Goal: Task Accomplishment & Management: Manage account settings

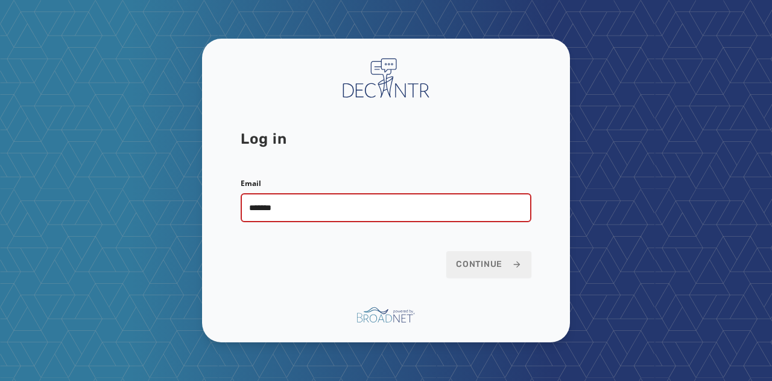
type input "**********"
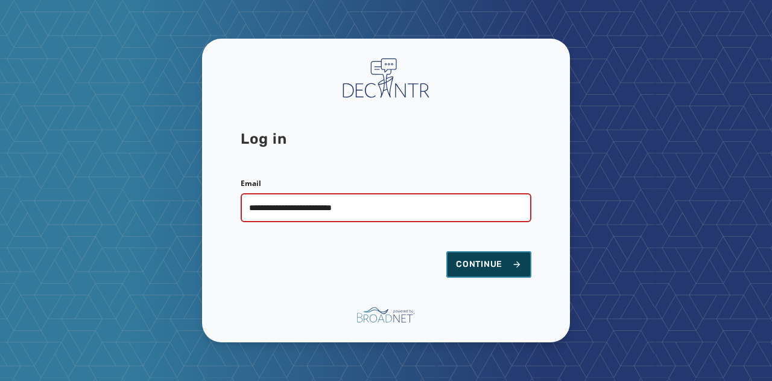
click at [501, 265] on span "Continue" at bounding box center [489, 264] width 66 height 12
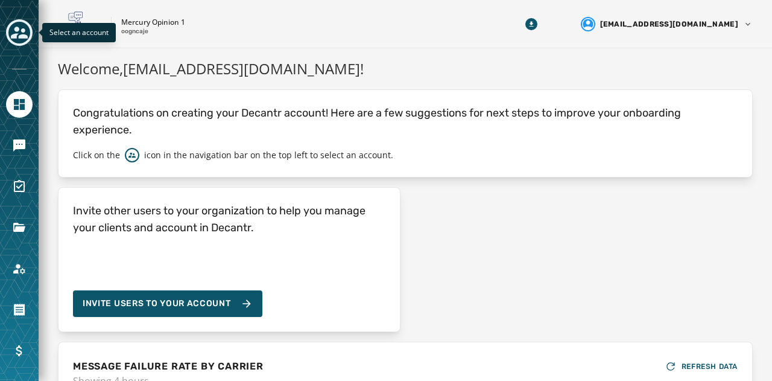
click at [24, 31] on icon "Toggle account select drawer" at bounding box center [19, 33] width 17 height 12
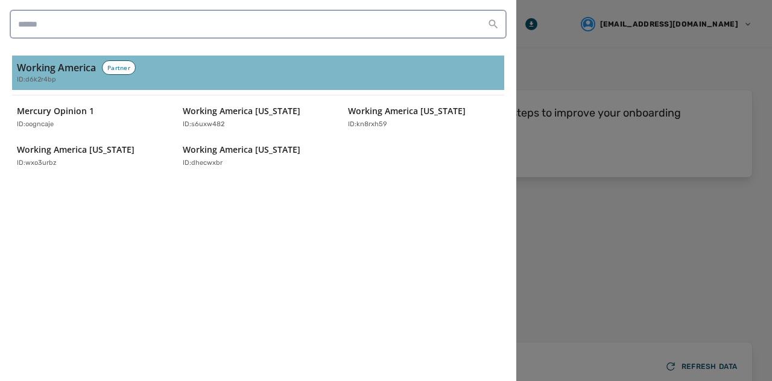
click at [49, 65] on h3 "Working America" at bounding box center [56, 67] width 79 height 14
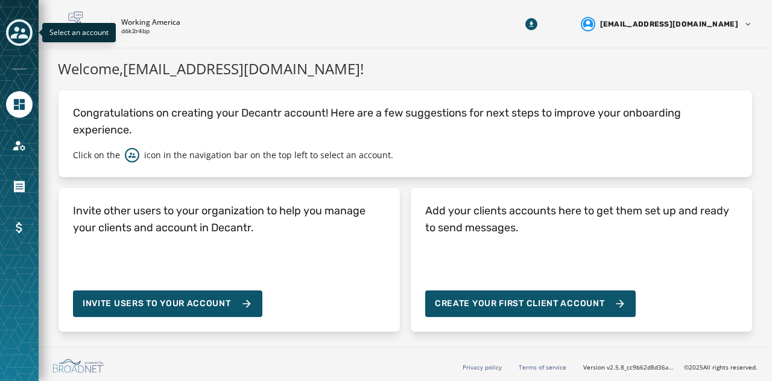
click at [26, 27] on icon "Toggle account select drawer" at bounding box center [19, 32] width 17 height 17
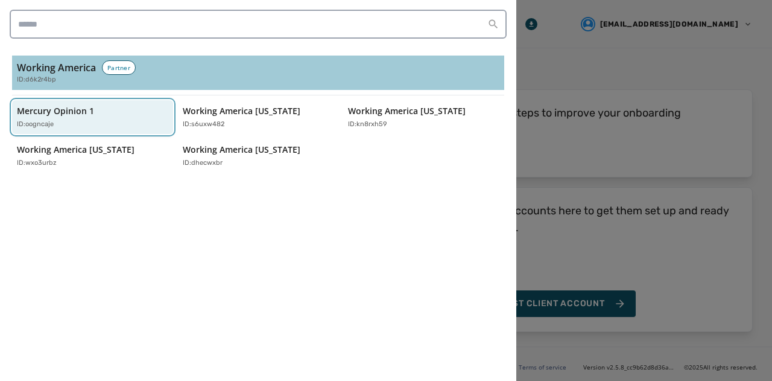
click at [75, 125] on div "ID: oogncaje" at bounding box center [86, 124] width 139 height 10
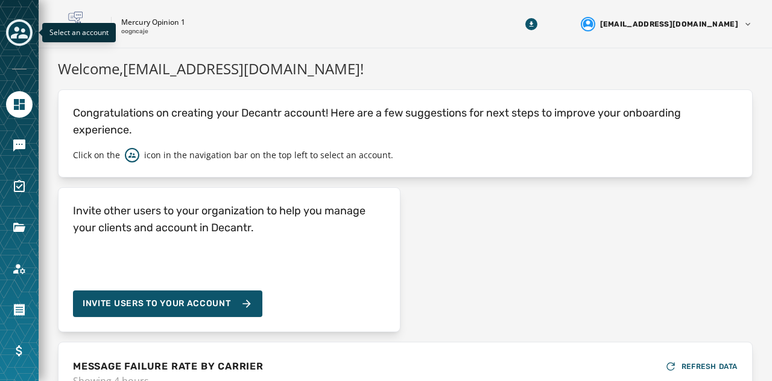
click at [13, 26] on icon "Toggle account select drawer" at bounding box center [19, 32] width 17 height 17
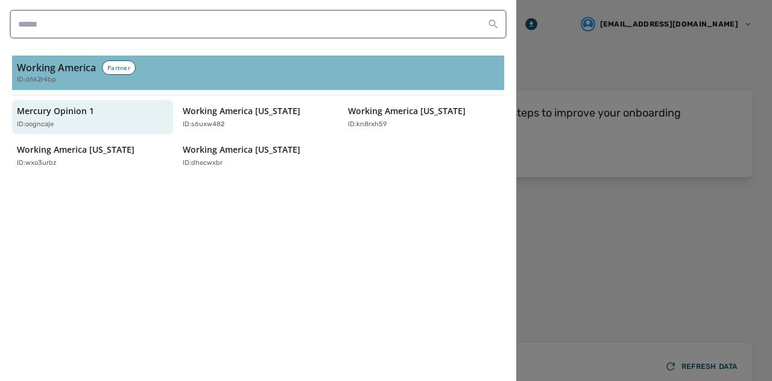
click at [77, 75] on div "ID: d6k2r4bp" at bounding box center [258, 80] width 483 height 10
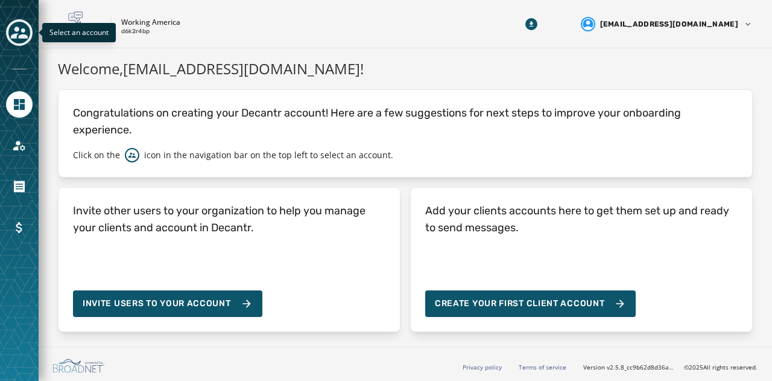
click at [22, 32] on icon "Toggle account select drawer" at bounding box center [19, 33] width 17 height 12
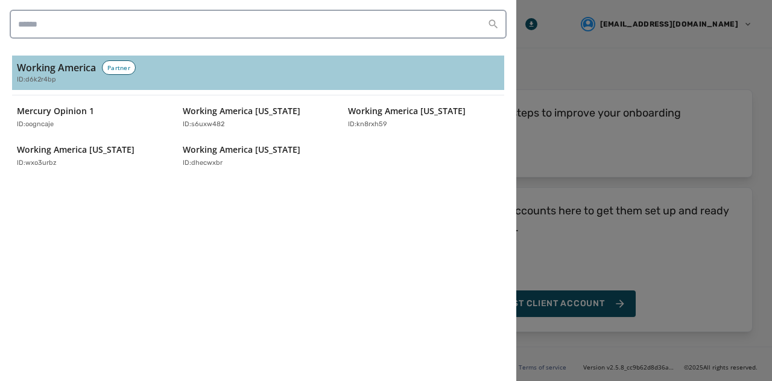
click at [649, 152] on div at bounding box center [386, 190] width 772 height 381
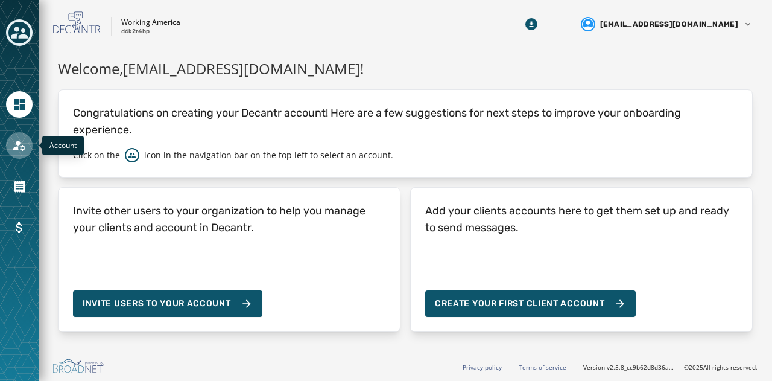
click at [20, 151] on icon "Navigate to Account" at bounding box center [19, 145] width 14 height 14
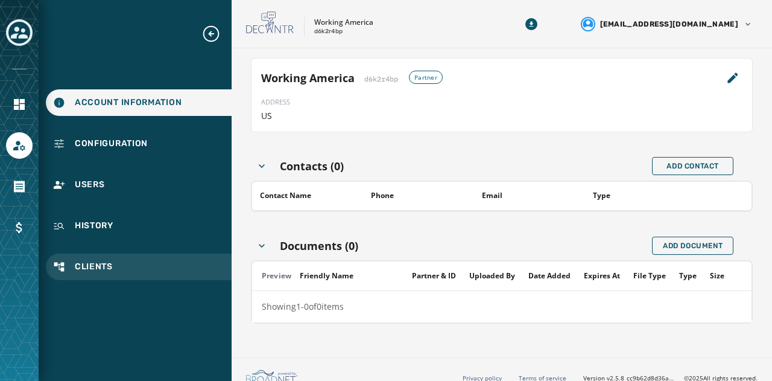
click at [90, 267] on span "Clients" at bounding box center [94, 267] width 38 height 12
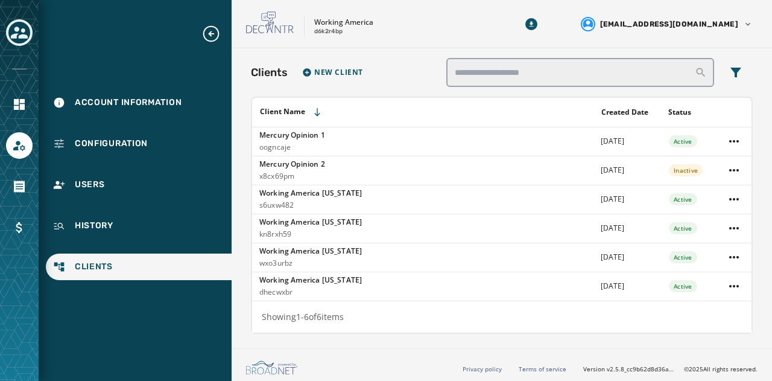
click at [311, 136] on p "Mercury Opinion 1" at bounding box center [426, 135] width 334 height 10
click at [310, 136] on p "Mercury Opinion 1" at bounding box center [426, 135] width 334 height 10
click at [425, 145] on p "oogncaje" at bounding box center [426, 147] width 334 height 10
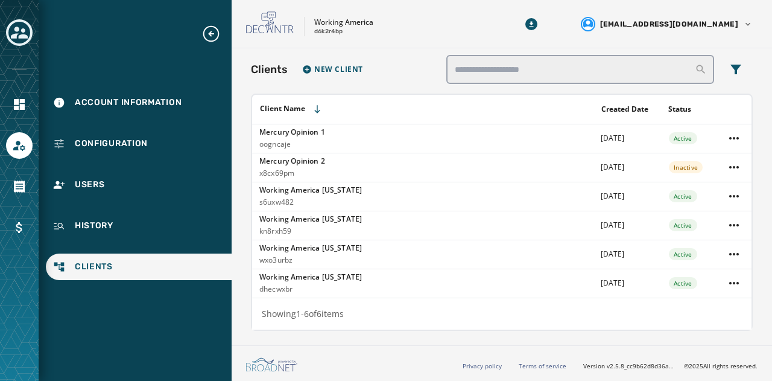
click at [297, 255] on p "wxo3urbz" at bounding box center [426, 260] width 334 height 10
click at [725, 141] on html "Account Information Configuration Users History Clients Skip To Main Content Wo…" at bounding box center [386, 190] width 772 height 381
click at [545, 127] on html "Account Information Configuration Users History Clients Skip To Main Content Wo…" at bounding box center [386, 190] width 772 height 381
click at [360, 139] on p "oogncaje" at bounding box center [426, 144] width 334 height 10
click at [343, 27] on p "Working America" at bounding box center [343, 22] width 59 height 10
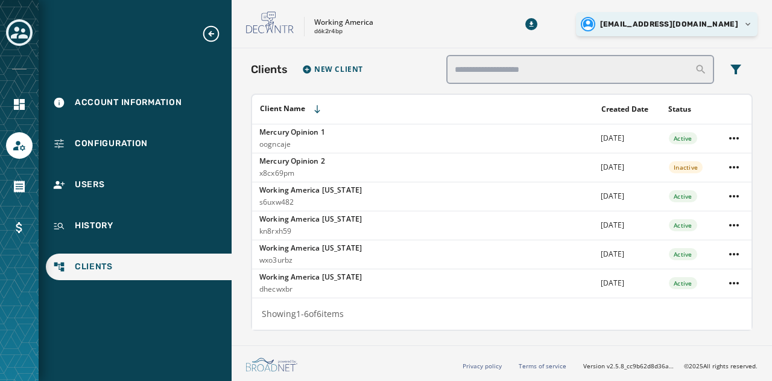
click at [731, 30] on html "Account Information Configuration Users History Clients Skip To Main Content Wo…" at bounding box center [386, 190] width 772 height 381
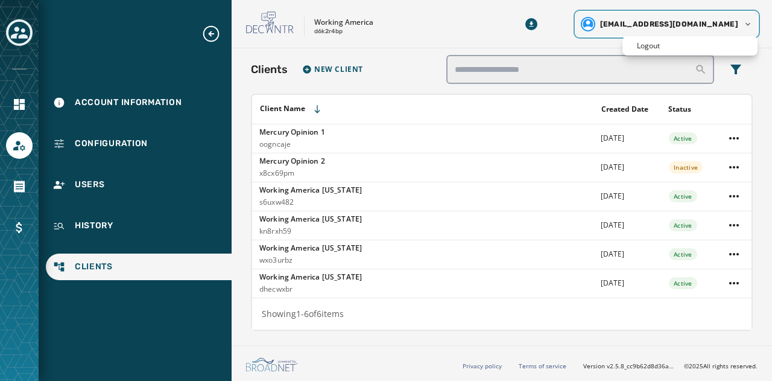
click at [510, 145] on html "Account Information Configuration Users History Clients Skip To Main Content Wo…" at bounding box center [386, 190] width 772 height 381
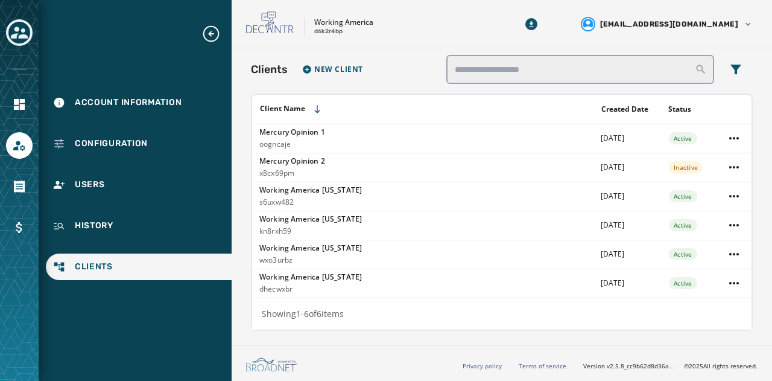
click at [14, 46] on div at bounding box center [19, 33] width 27 height 28
click at [18, 27] on icon "Toggle account select drawer" at bounding box center [19, 33] width 17 height 12
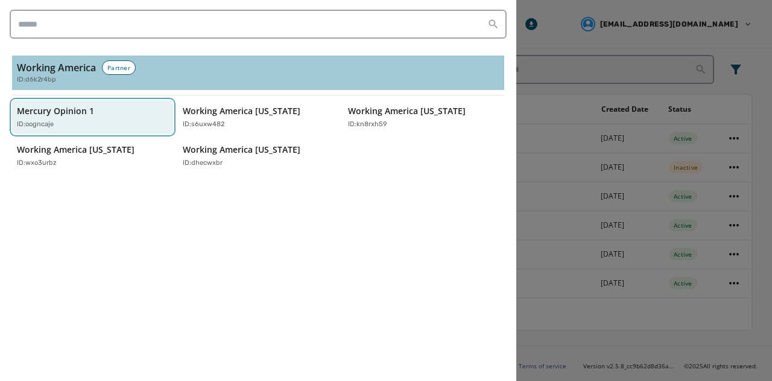
click at [24, 125] on p "ID: oogncaje" at bounding box center [35, 124] width 37 height 10
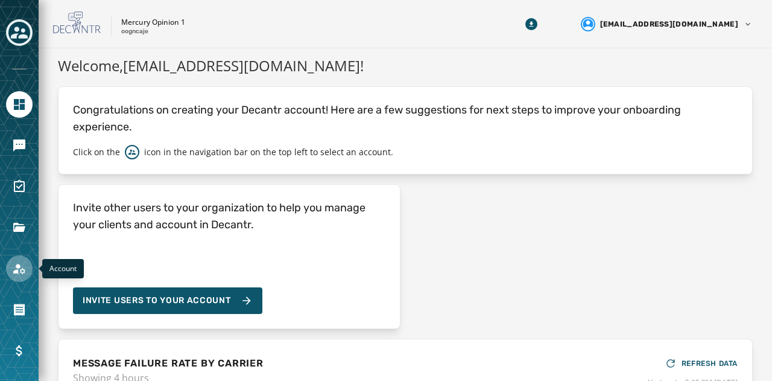
click at [16, 267] on icon "Navigate to Account" at bounding box center [19, 268] width 14 height 14
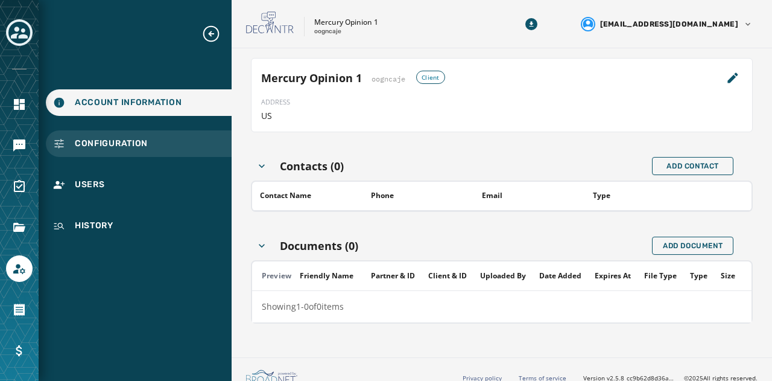
click at [99, 149] on span "Configuration" at bounding box center [111, 144] width 73 height 12
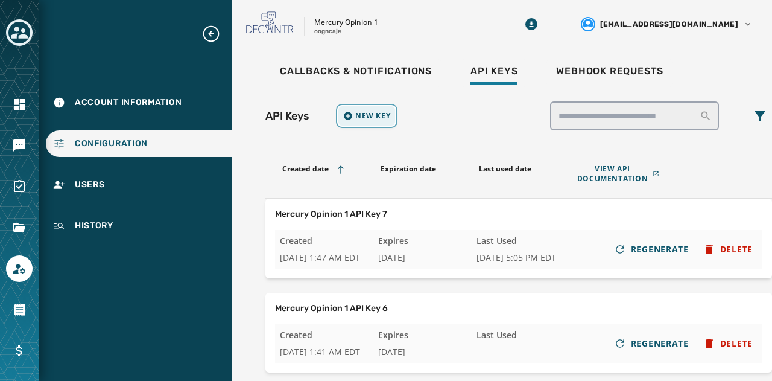
click at [362, 110] on button "New Key" at bounding box center [366, 115] width 57 height 19
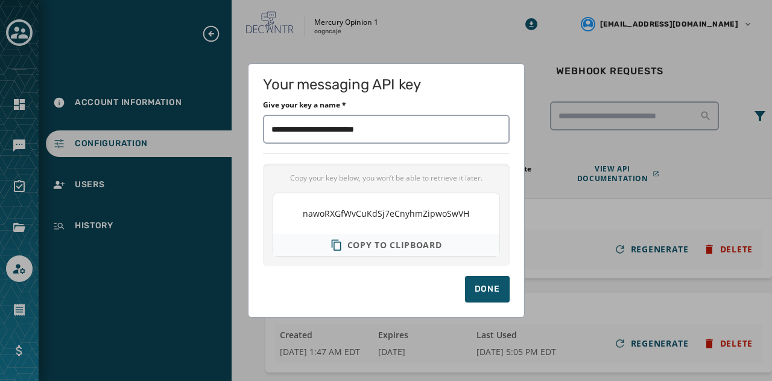
click at [393, 243] on span "Copy to clipboard" at bounding box center [394, 245] width 95 height 12
click at [486, 284] on div "Done" at bounding box center [487, 289] width 25 height 12
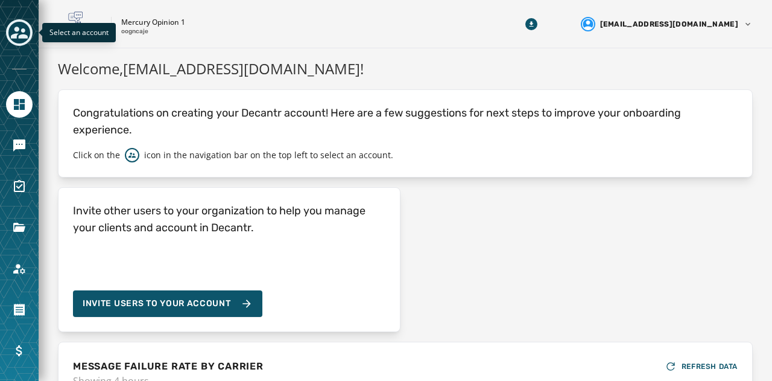
click at [19, 31] on icon "Toggle account select drawer" at bounding box center [19, 32] width 17 height 17
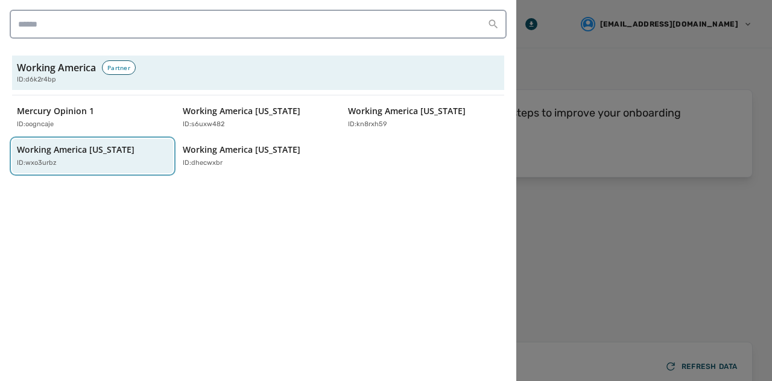
click at [60, 157] on div "Working America [US_STATE] ID: wxo3urbz" at bounding box center [86, 156] width 139 height 25
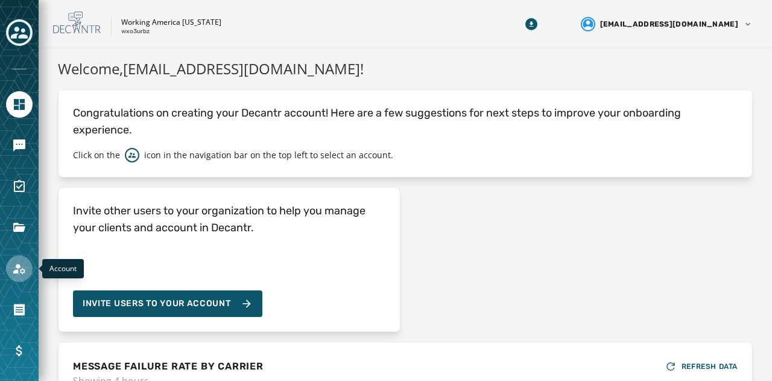
click at [7, 271] on link "Navigate to Account" at bounding box center [19, 268] width 27 height 27
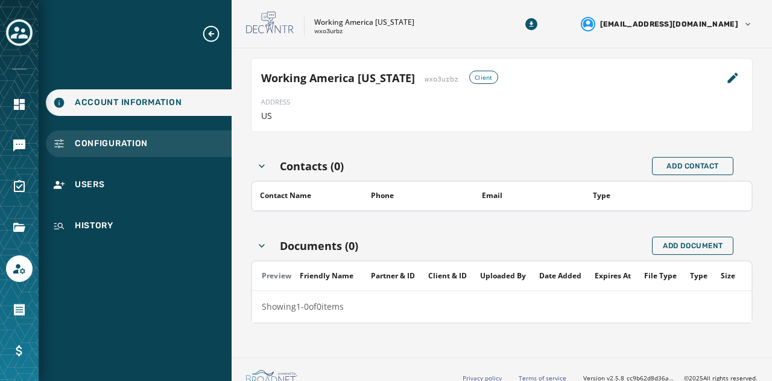
click at [97, 145] on span "Configuration" at bounding box center [111, 144] width 73 height 12
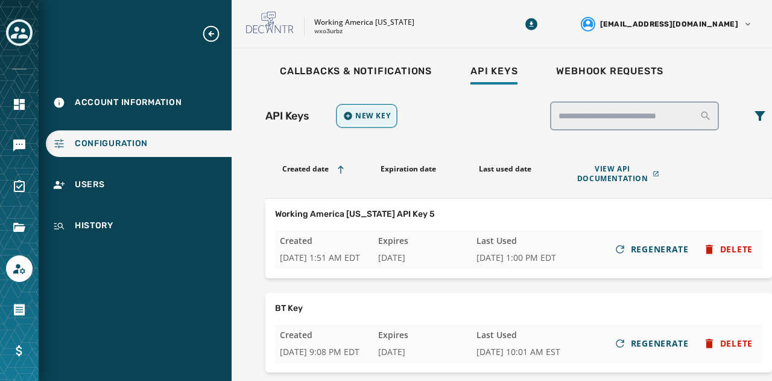
click at [363, 118] on span "New Key" at bounding box center [372, 116] width 35 height 10
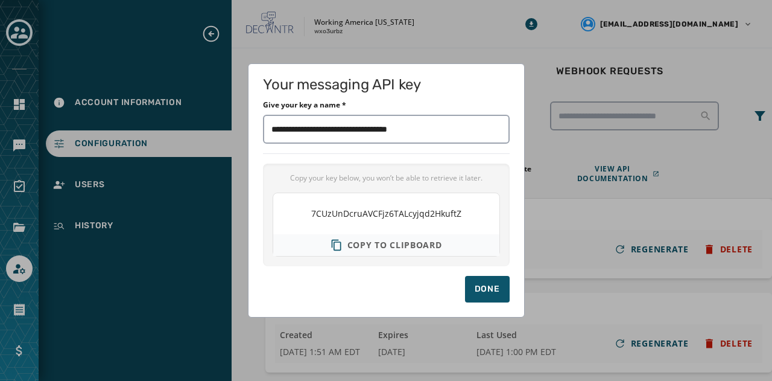
click at [373, 248] on span "Copy to clipboard" at bounding box center [394, 245] width 95 height 12
click at [483, 291] on div "Done" at bounding box center [487, 289] width 25 height 12
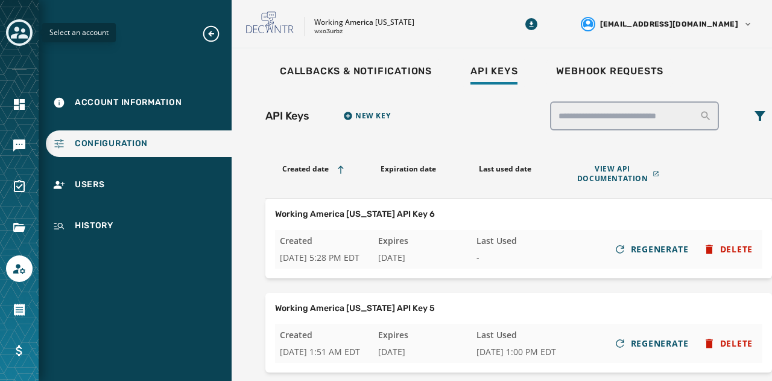
click at [12, 30] on icon "Toggle account select drawer" at bounding box center [19, 32] width 17 height 17
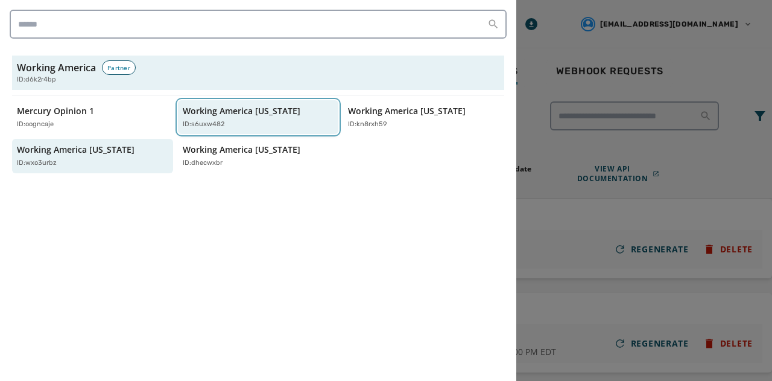
click at [229, 126] on div "ID: s6uxw482" at bounding box center [252, 124] width 139 height 10
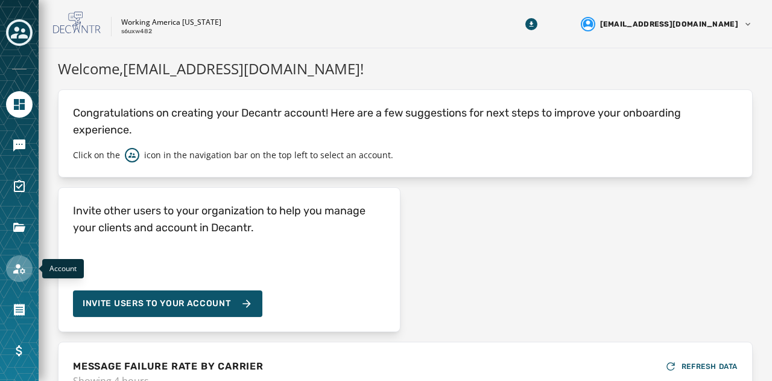
click at [15, 268] on icon "Navigate to Account" at bounding box center [19, 268] width 14 height 14
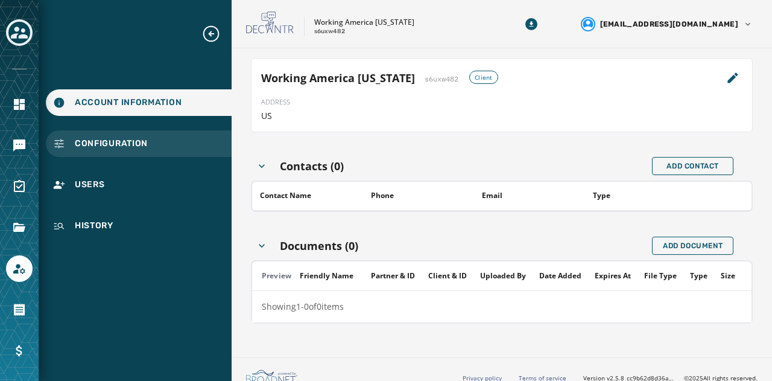
click at [114, 141] on span "Configuration" at bounding box center [111, 144] width 73 height 12
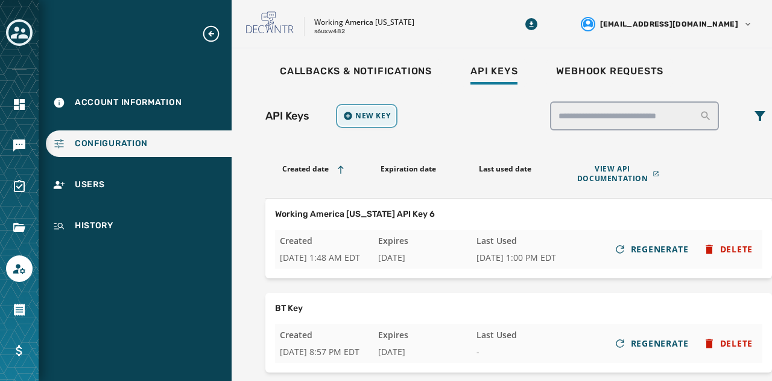
click at [371, 115] on span "New Key" at bounding box center [372, 116] width 35 height 10
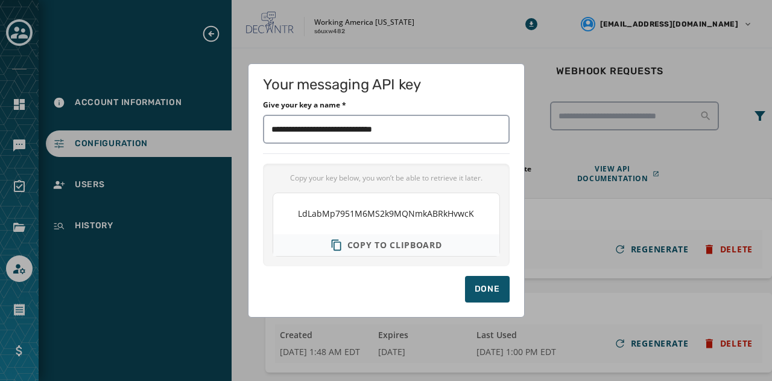
click at [390, 242] on span "Copy to clipboard" at bounding box center [394, 245] width 95 height 12
click at [487, 291] on div "Done" at bounding box center [487, 289] width 25 height 12
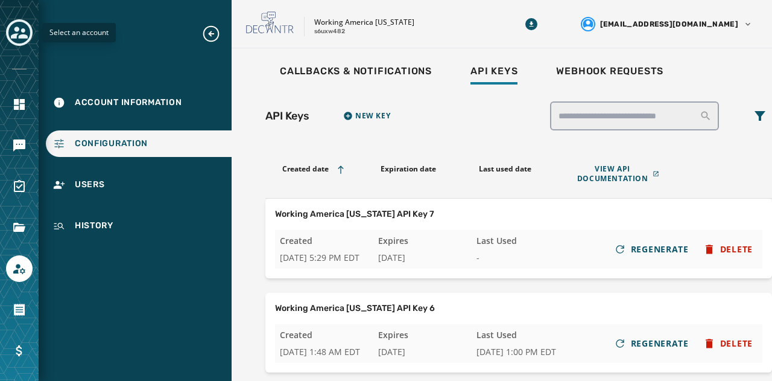
click at [14, 27] on icon "Toggle account select drawer" at bounding box center [19, 32] width 17 height 17
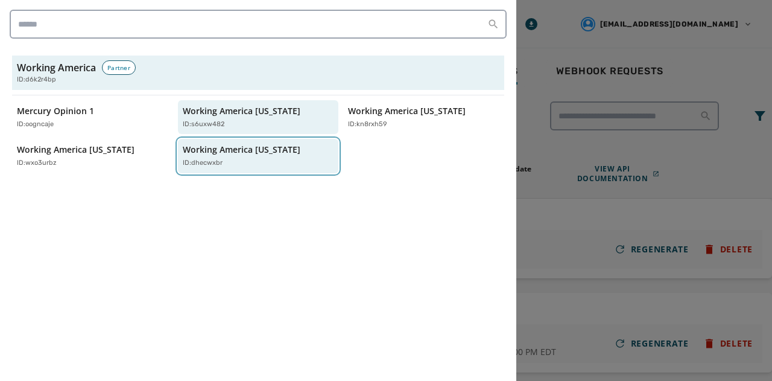
click at [220, 157] on div "Working America [US_STATE] ID: dhecwxbr" at bounding box center [252, 156] width 139 height 25
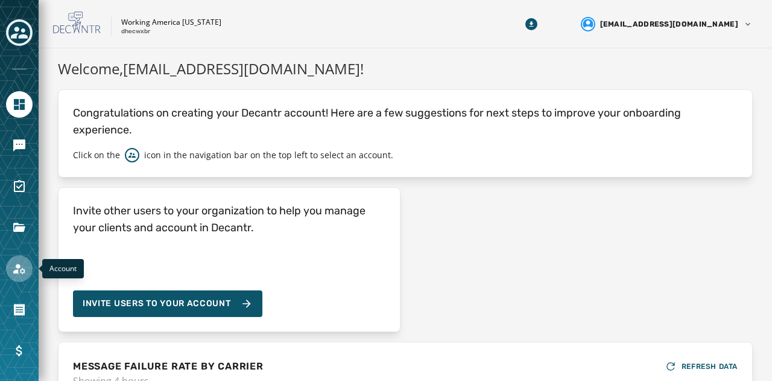
click at [21, 264] on icon "Navigate to Account" at bounding box center [19, 268] width 14 height 14
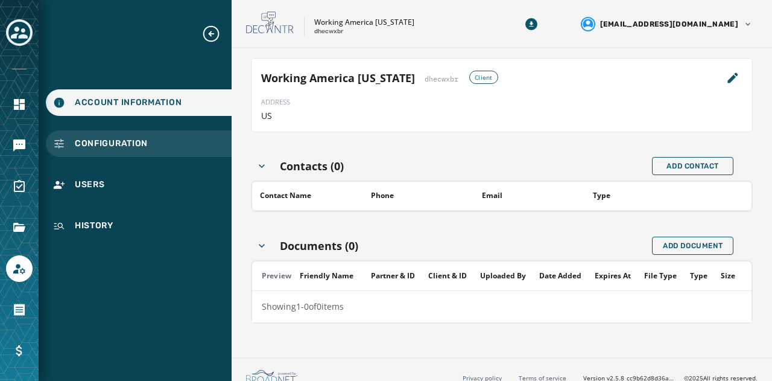
click at [107, 142] on span "Configuration" at bounding box center [111, 144] width 73 height 12
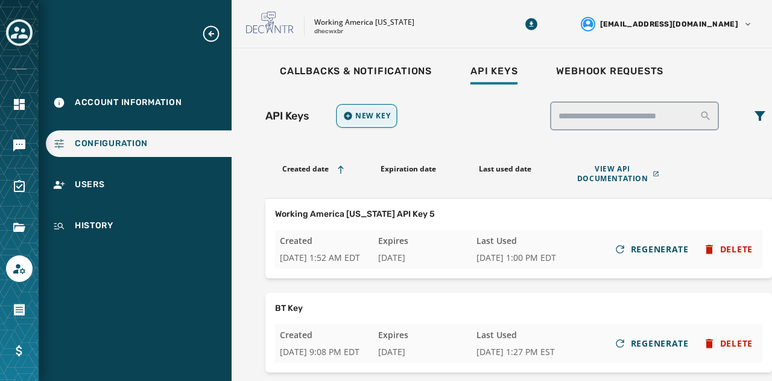
click at [363, 115] on span "New Key" at bounding box center [372, 116] width 35 height 10
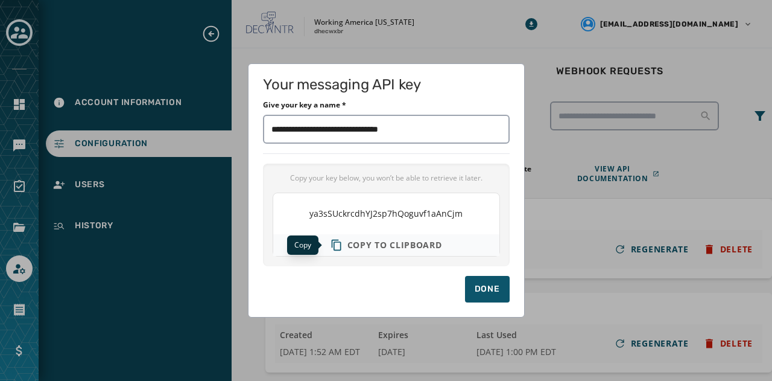
click at [378, 242] on span "Copy to clipboard" at bounding box center [394, 245] width 95 height 12
click at [483, 291] on div "Done" at bounding box center [487, 289] width 25 height 12
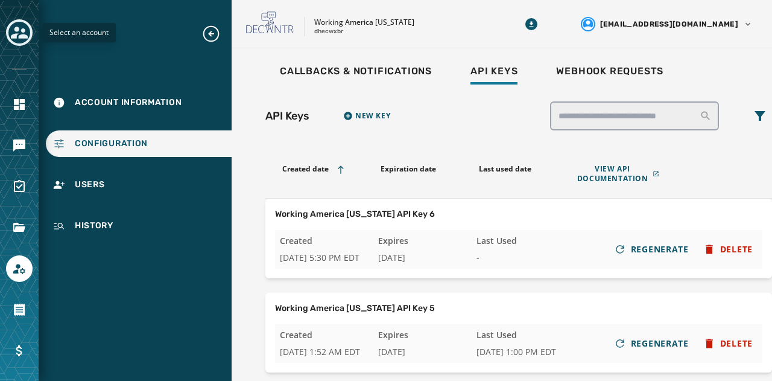
click at [21, 34] on icon "Toggle account select drawer" at bounding box center [19, 33] width 17 height 12
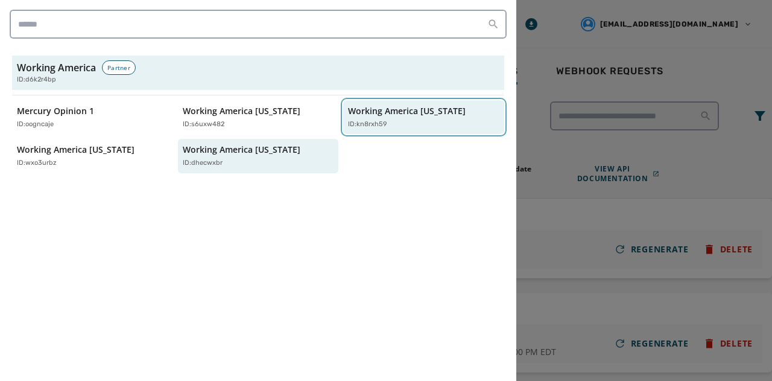
click at [401, 118] on div "Working America [US_STATE] ID: kn8rxh59" at bounding box center [417, 117] width 139 height 25
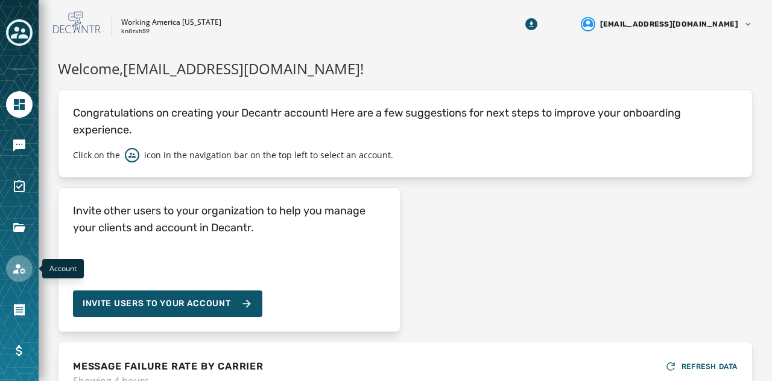
click at [16, 269] on icon "Navigate to Account" at bounding box center [19, 268] width 14 height 14
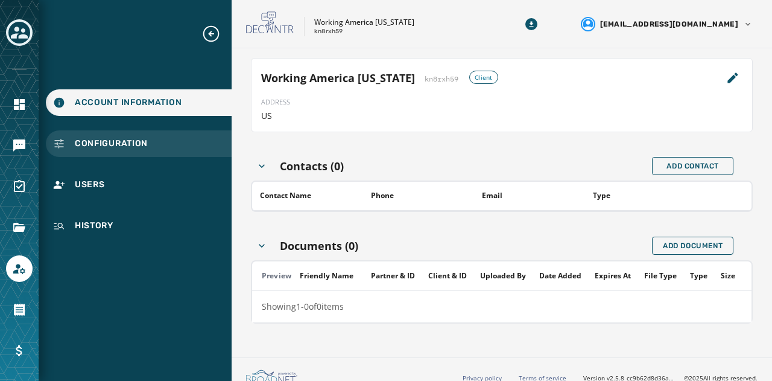
click at [103, 143] on span "Configuration" at bounding box center [111, 144] width 73 height 12
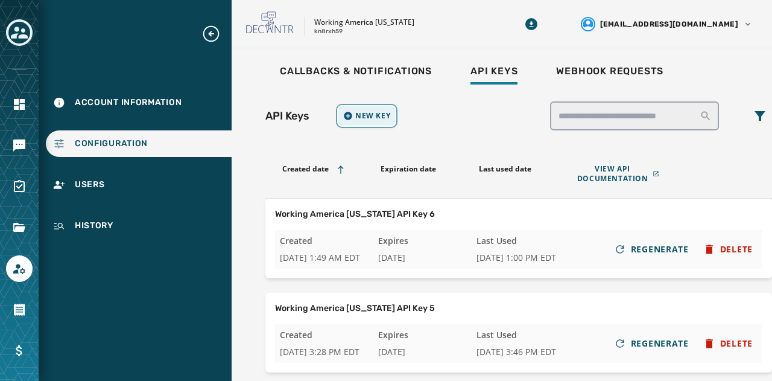
click at [365, 111] on span "New Key" at bounding box center [372, 116] width 35 height 10
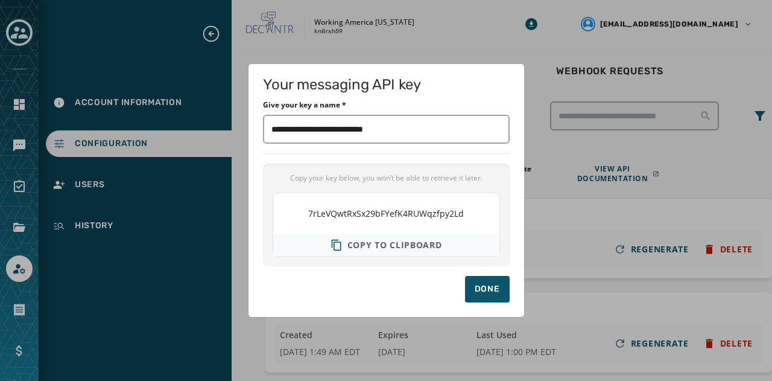
click at [357, 236] on button "Copy to clipboard" at bounding box center [386, 245] width 121 height 22
click at [485, 293] on div "Done" at bounding box center [487, 289] width 25 height 12
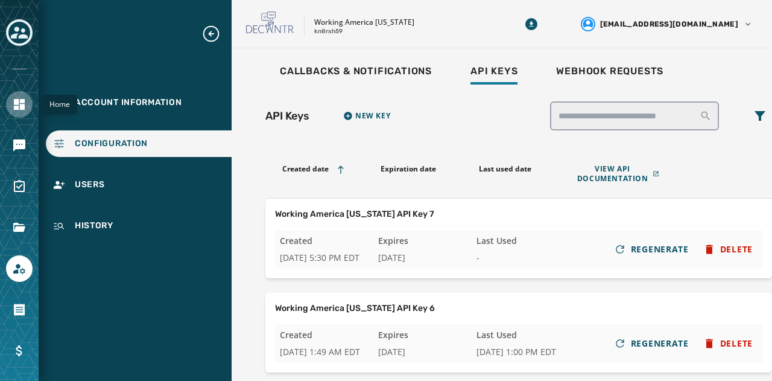
click at [24, 106] on icon "Navigate to Home" at bounding box center [19, 104] width 11 height 11
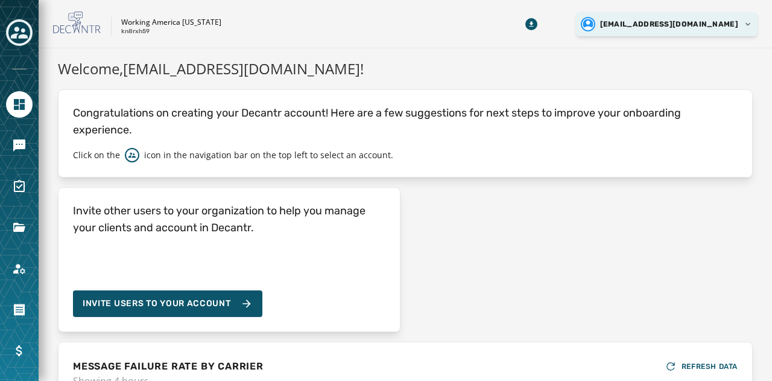
click at [744, 25] on html "Skip To Main Content Working America [US_STATE] kn8rxh59 [EMAIL_ADDRESS][DOMAIN…" at bounding box center [386, 190] width 772 height 381
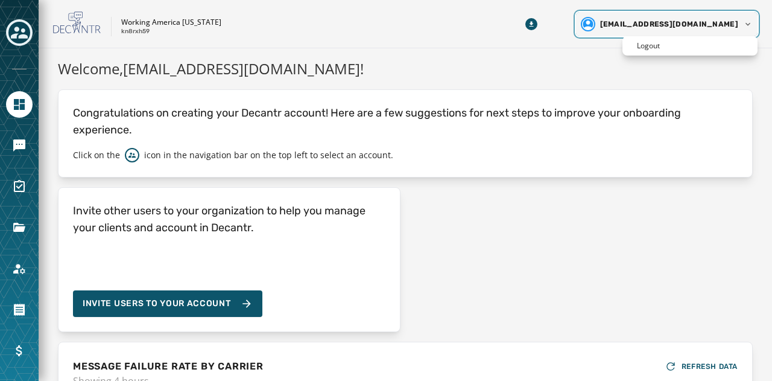
click at [652, 210] on html "Skip To Main Content Working America [US_STATE] kn8rxh59 [EMAIL_ADDRESS][DOMAIN…" at bounding box center [386, 190] width 772 height 381
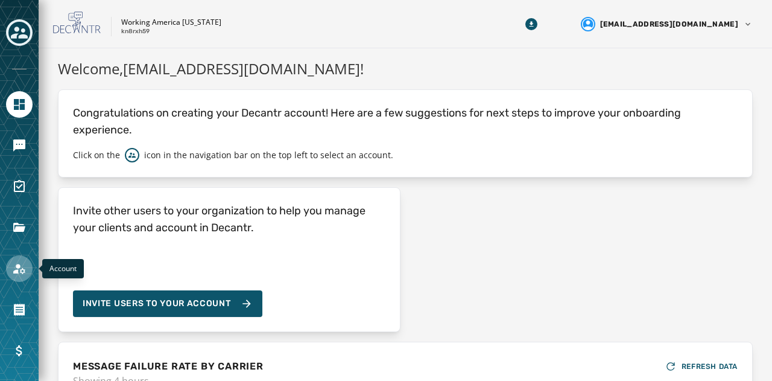
click at [27, 267] on link "Navigate to Account" at bounding box center [19, 268] width 27 height 27
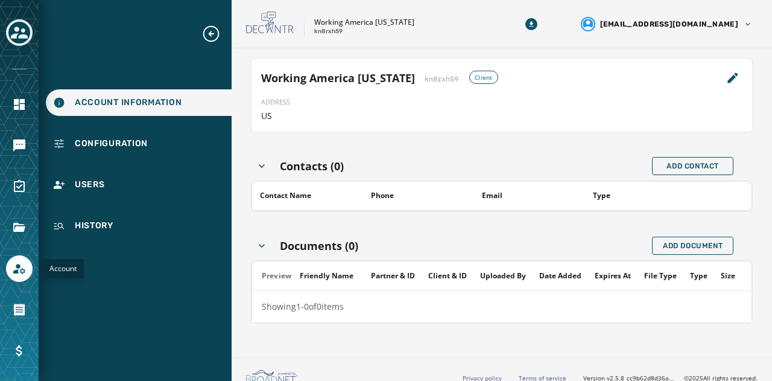
click at [27, 269] on link "Navigate to Account" at bounding box center [19, 268] width 27 height 27
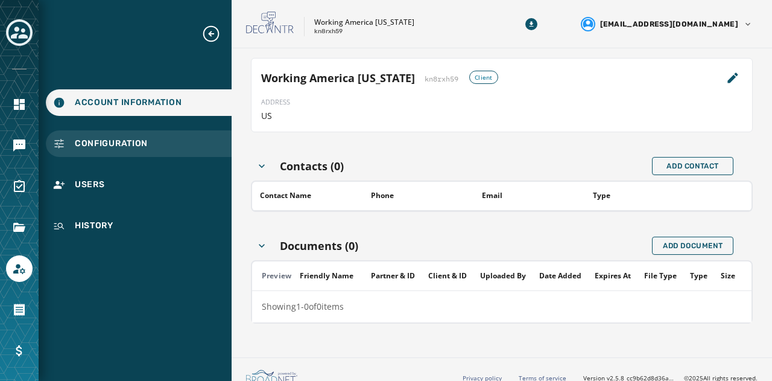
click at [115, 141] on span "Configuration" at bounding box center [111, 144] width 73 height 12
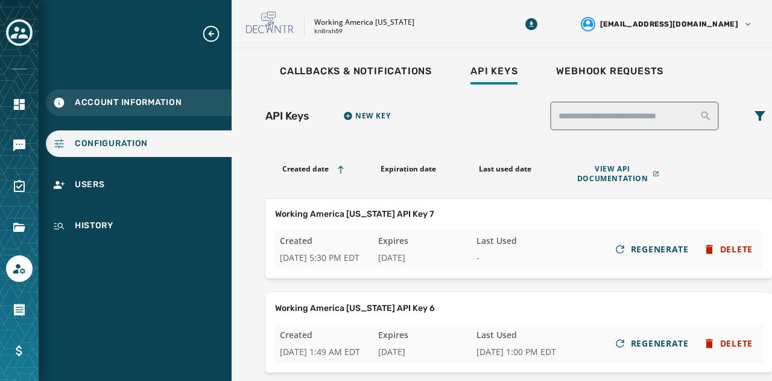
click at [84, 111] on div "Account Information" at bounding box center [139, 102] width 186 height 27
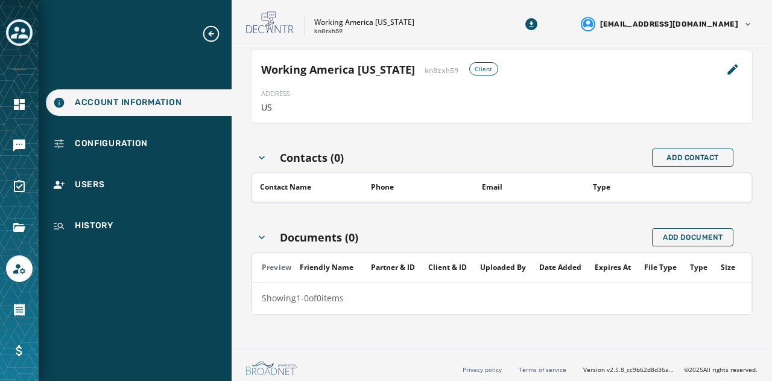
scroll to position [11, 0]
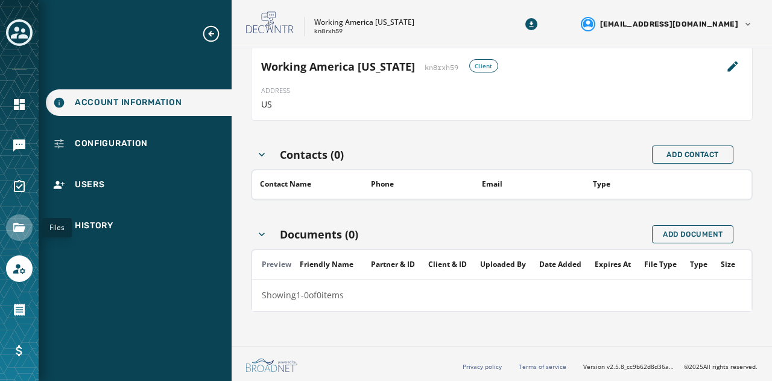
click at [17, 224] on icon "Navigate to Files" at bounding box center [19, 227] width 12 height 9
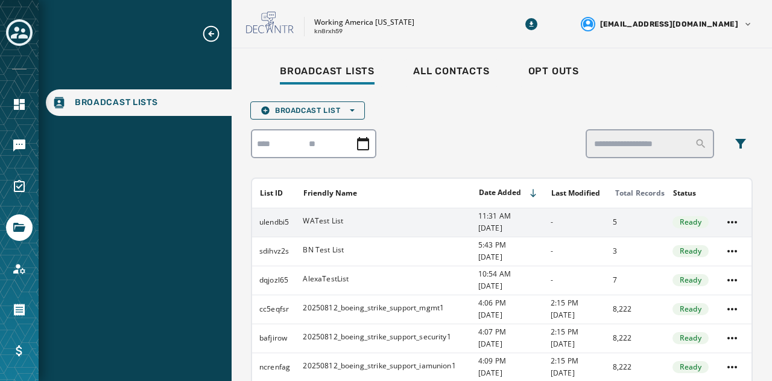
scroll to position [177, 0]
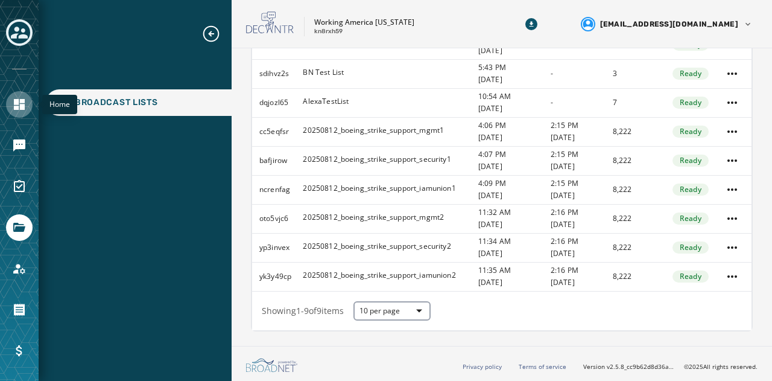
click at [22, 112] on link "Navigate to Home" at bounding box center [19, 104] width 27 height 27
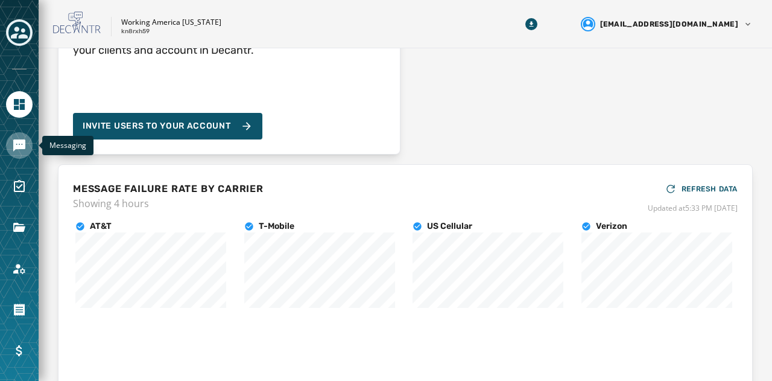
click at [28, 145] on link "Navigate to Messaging" at bounding box center [19, 145] width 27 height 27
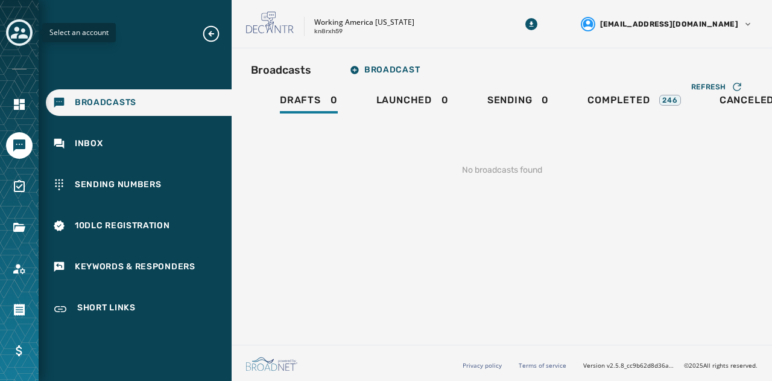
click at [11, 34] on icon "Toggle account select drawer" at bounding box center [19, 32] width 17 height 17
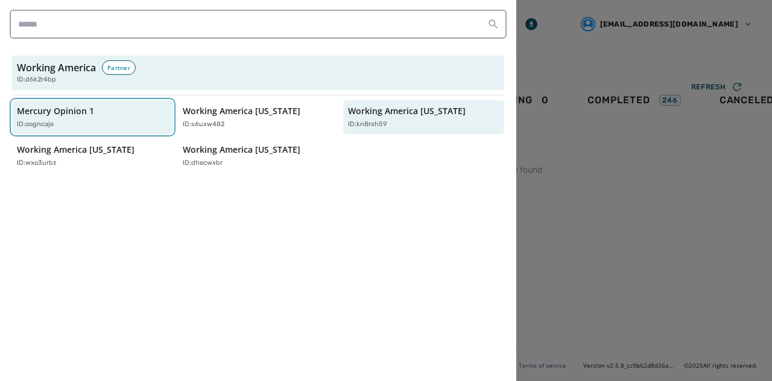
click at [41, 110] on p "Mercury Opinion 1" at bounding box center [55, 111] width 77 height 12
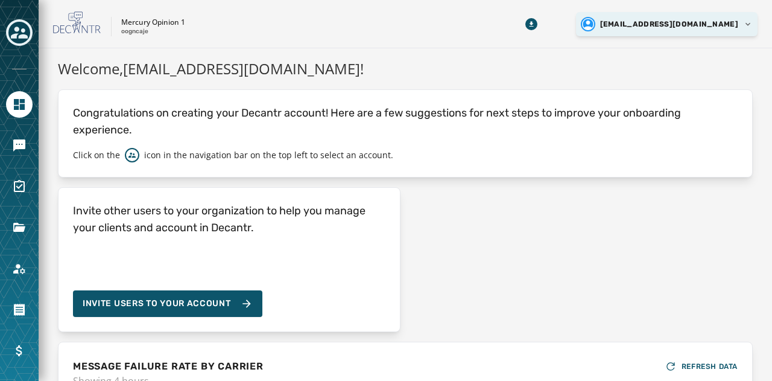
click at [670, 24] on html "Skip To Main Content Mercury Opinion 1 oogncaje [EMAIL_ADDRESS][DOMAIN_NAME] We…" at bounding box center [386, 190] width 772 height 381
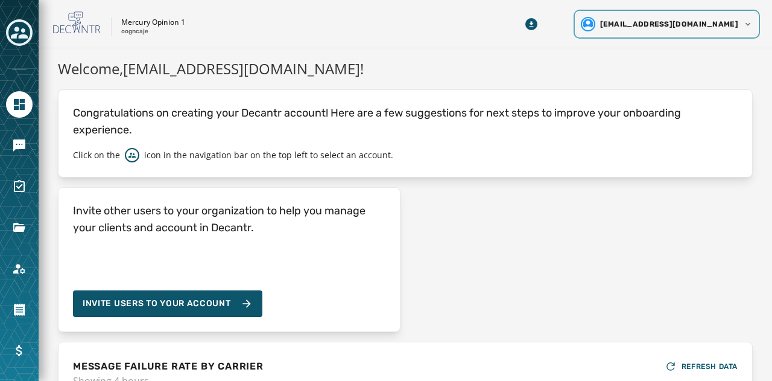
click at [572, 116] on html "Skip To Main Content Mercury Opinion 1 oogncaje [EMAIL_ADDRESS][DOMAIN_NAME] We…" at bounding box center [386, 190] width 772 height 381
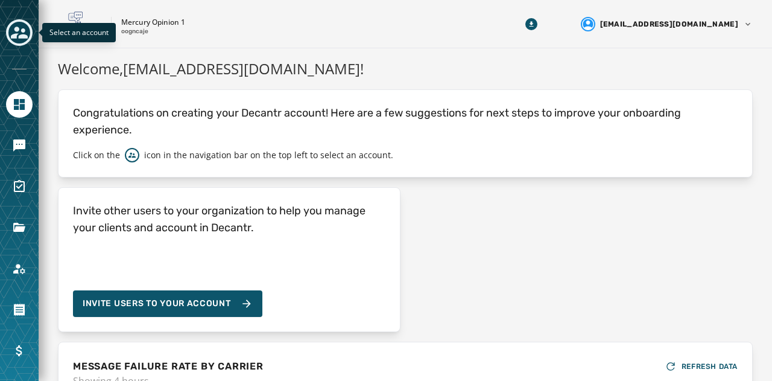
click at [25, 36] on icon "Toggle account select drawer" at bounding box center [19, 33] width 17 height 12
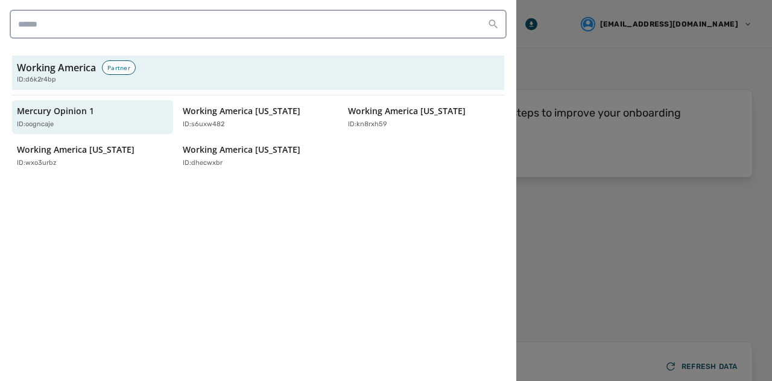
drag, startPoint x: 684, startPoint y: 161, endPoint x: 664, endPoint y: 138, distance: 30.0
click at [683, 161] on div at bounding box center [386, 190] width 772 height 381
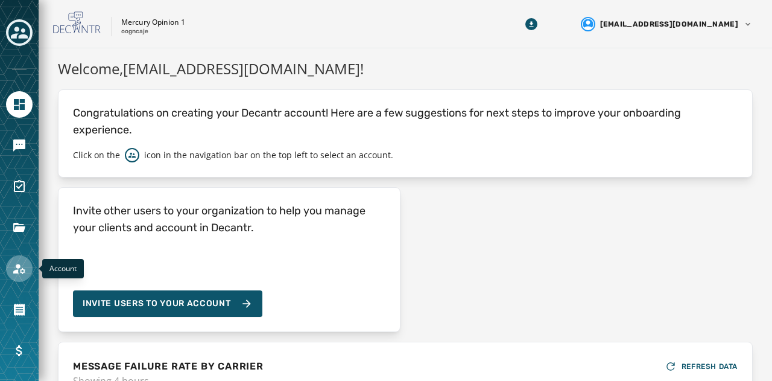
click at [14, 267] on icon "Navigate to Account" at bounding box center [19, 268] width 14 height 14
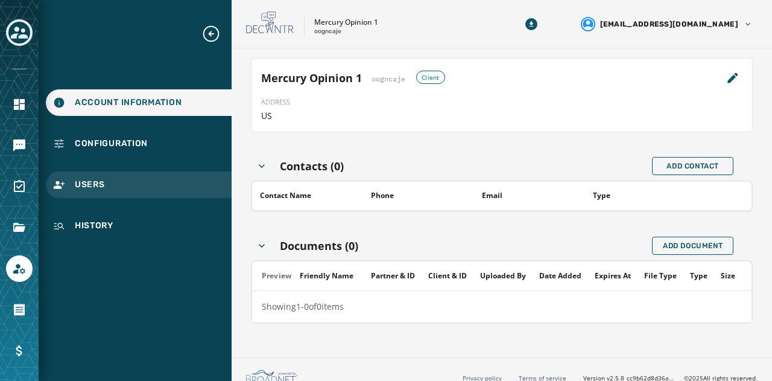
click at [82, 182] on span "Users" at bounding box center [90, 185] width 30 height 12
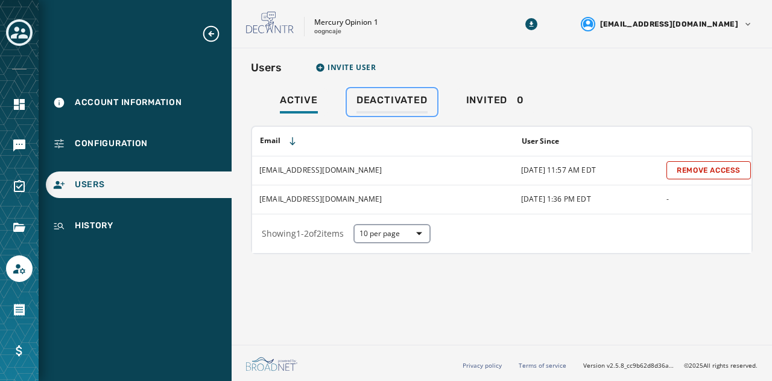
click at [395, 89] on link "Deactivated" at bounding box center [392, 102] width 90 height 28
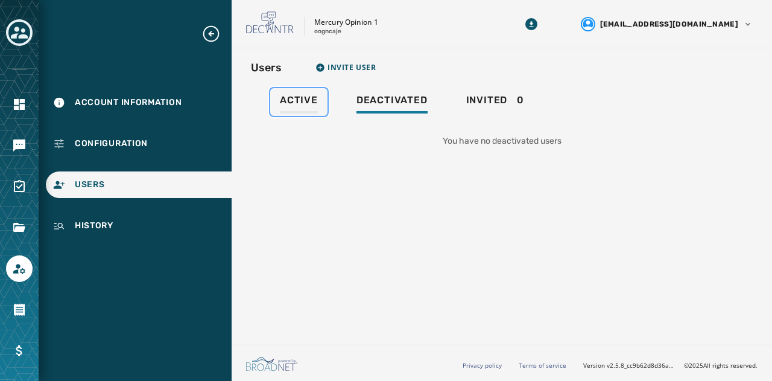
click at [308, 100] on span "Active" at bounding box center [299, 100] width 38 height 12
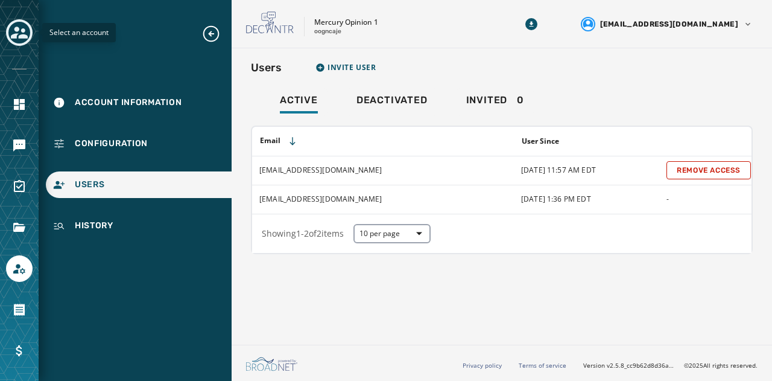
click at [27, 32] on icon "Toggle account select drawer" at bounding box center [19, 32] width 17 height 17
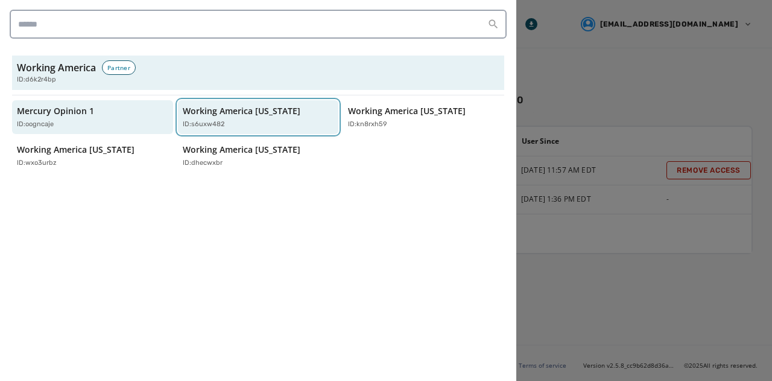
click at [245, 115] on p "Working America [US_STATE]" at bounding box center [242, 111] width 118 height 12
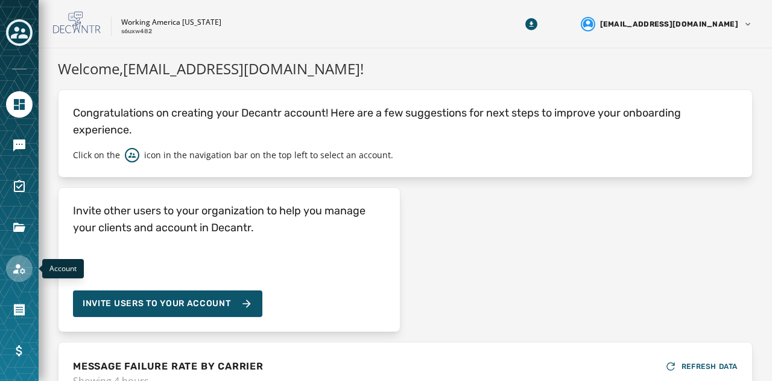
click at [24, 272] on icon "Navigate to Account" at bounding box center [19, 268] width 14 height 14
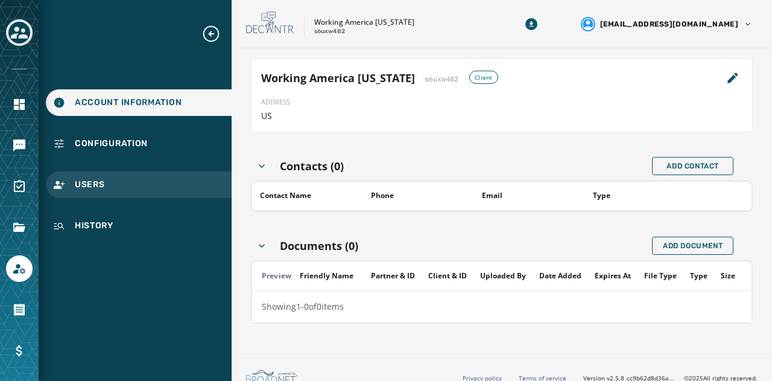
click at [90, 179] on span "Users" at bounding box center [90, 185] width 30 height 12
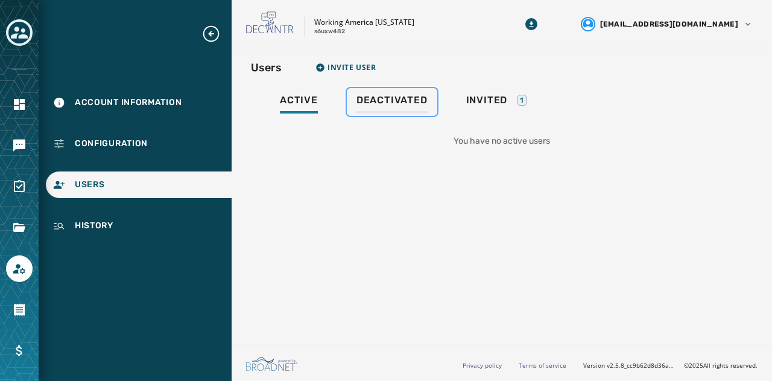
click at [381, 101] on span "Deactivated" at bounding box center [392, 100] width 71 height 12
click at [212, 31] on icon "Expand sub nav menu" at bounding box center [210, 33] width 19 height 19
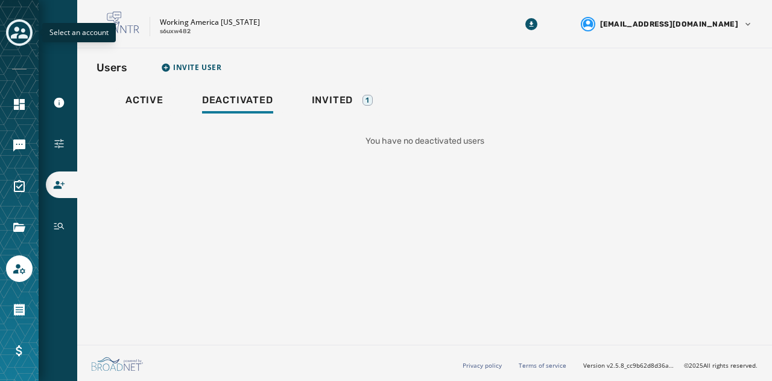
click at [26, 29] on icon "Toggle account select drawer" at bounding box center [19, 32] width 17 height 17
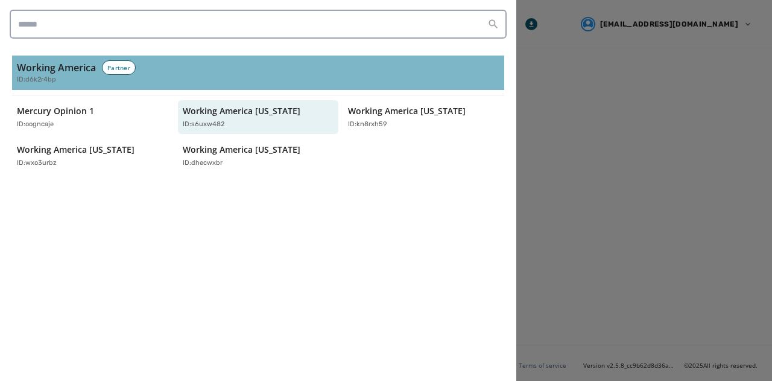
click at [76, 67] on h3 "Working America" at bounding box center [56, 67] width 79 height 14
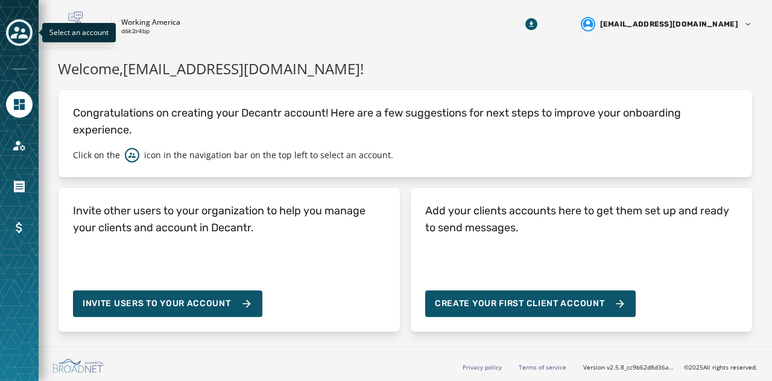
click at [14, 39] on icon "Toggle account select drawer" at bounding box center [19, 32] width 17 height 17
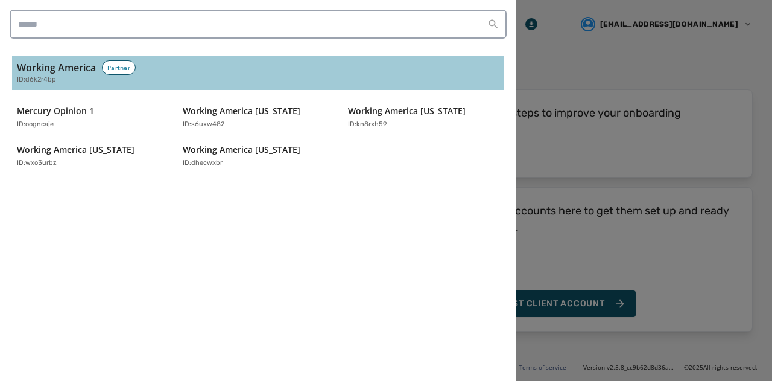
click at [677, 249] on div at bounding box center [386, 190] width 772 height 381
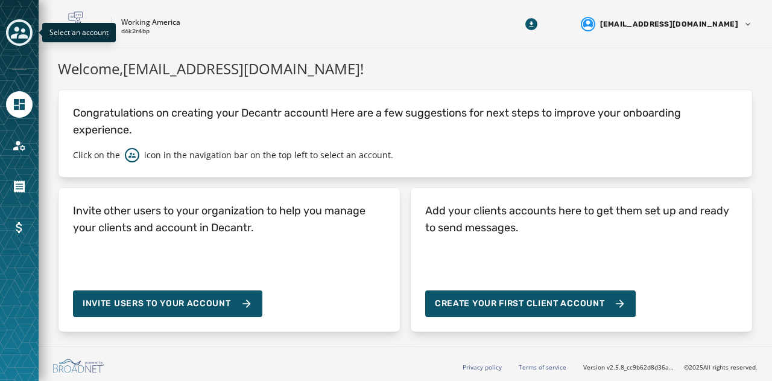
click at [17, 30] on icon "Toggle account select drawer" at bounding box center [19, 33] width 17 height 12
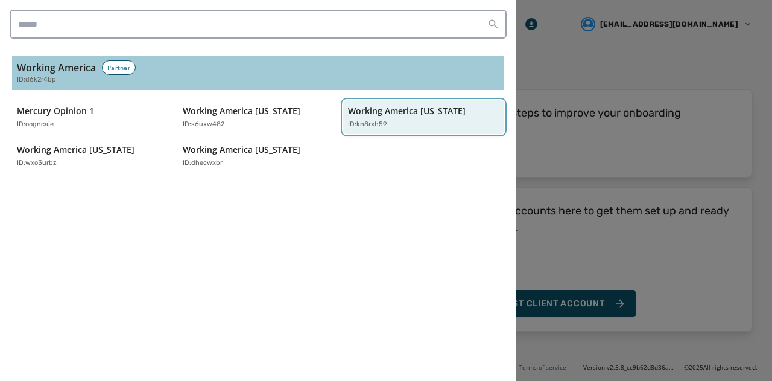
click at [377, 121] on p "ID: kn8rxh59" at bounding box center [367, 124] width 39 height 10
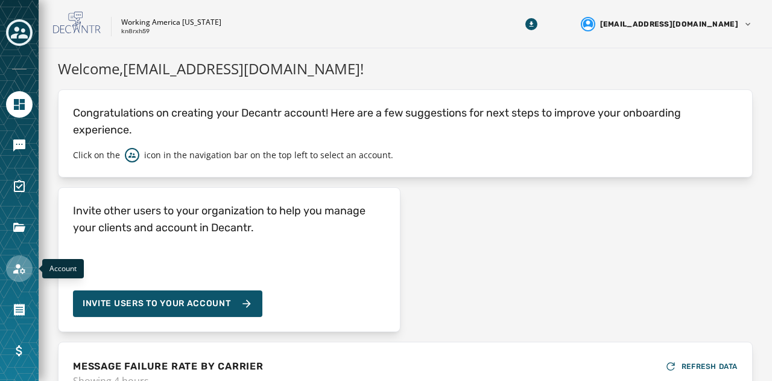
click at [22, 274] on icon "Navigate to Account" at bounding box center [19, 268] width 14 height 14
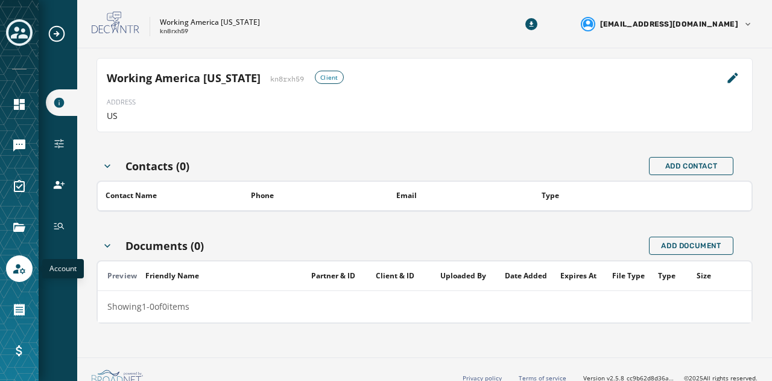
click at [16, 264] on icon "Navigate to Account" at bounding box center [19, 268] width 14 height 14
click at [57, 30] on icon "Expand sub nav menu" at bounding box center [56, 33] width 19 height 19
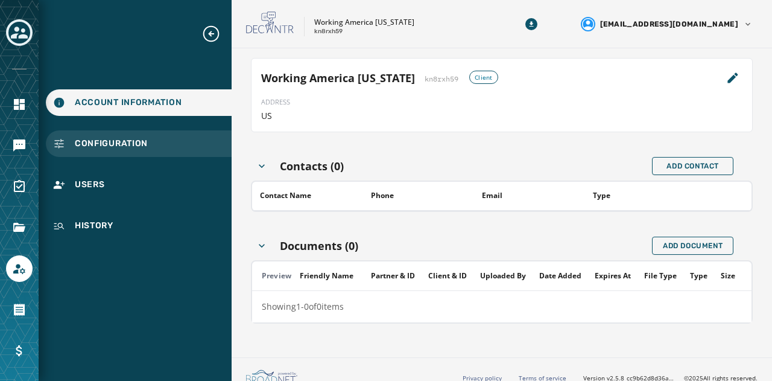
click at [98, 144] on span "Configuration" at bounding box center [111, 144] width 73 height 12
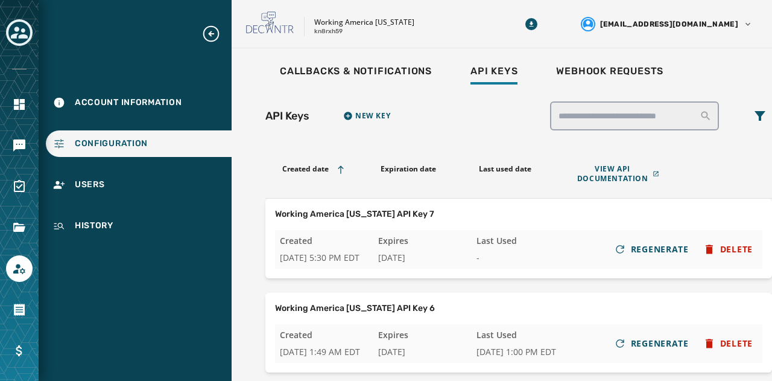
click at [214, 30] on icon "Expand sub nav menu" at bounding box center [210, 33] width 19 height 19
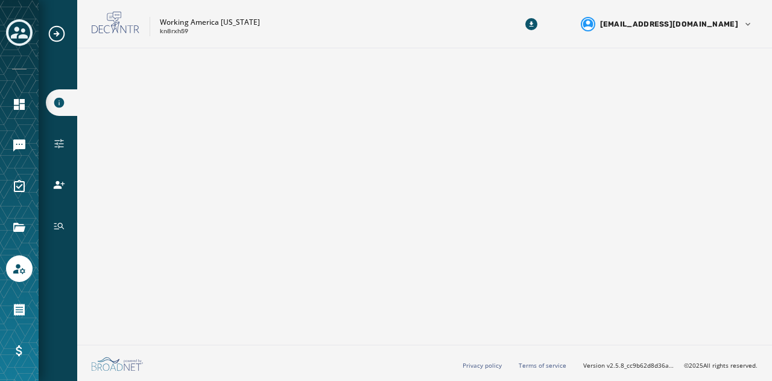
click at [60, 34] on icon "Expand sub nav menu" at bounding box center [56, 33] width 19 height 19
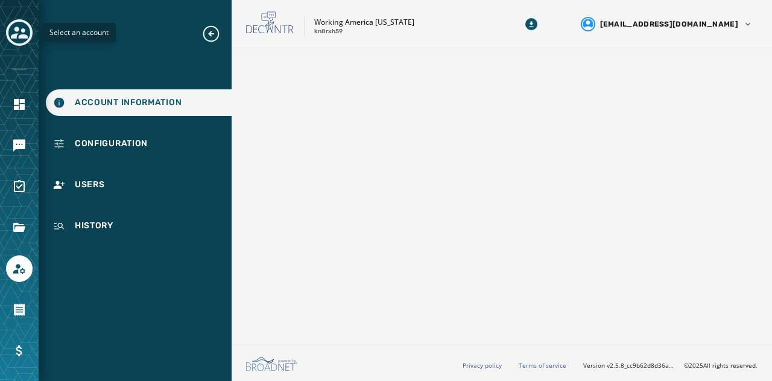
click at [17, 27] on icon "Toggle account select drawer" at bounding box center [19, 33] width 17 height 12
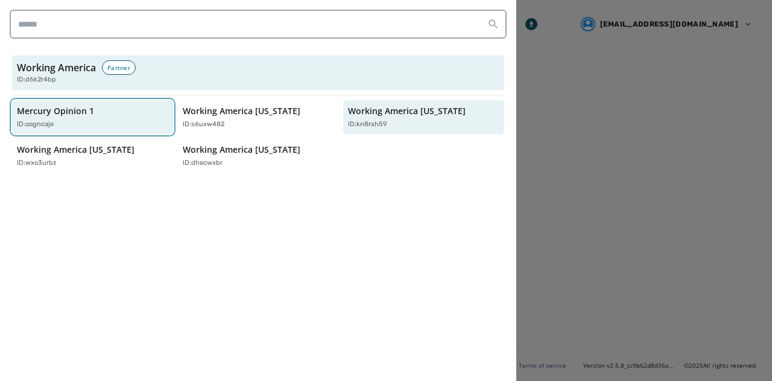
click at [60, 121] on div "ID: oogncaje" at bounding box center [86, 124] width 139 height 10
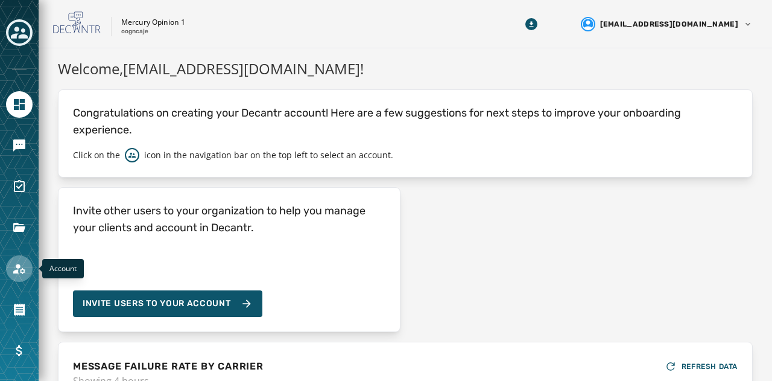
click at [10, 271] on link "Navigate to Account" at bounding box center [19, 268] width 27 height 27
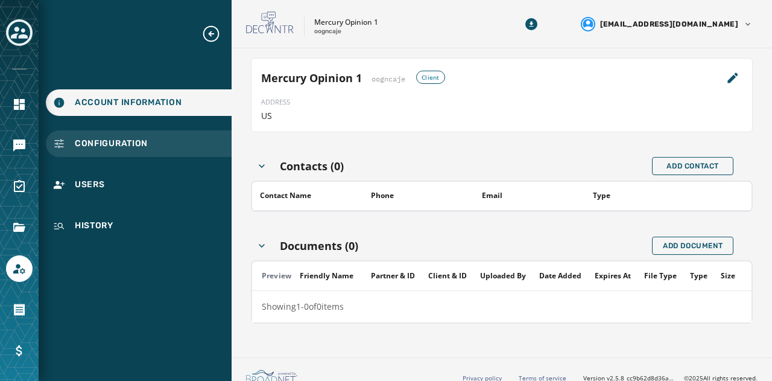
click at [95, 150] on div "Configuration" at bounding box center [139, 143] width 186 height 27
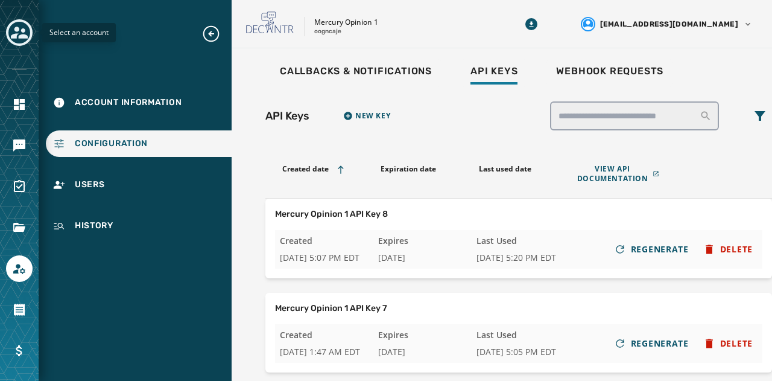
click at [23, 39] on icon "Toggle account select drawer" at bounding box center [19, 32] width 17 height 17
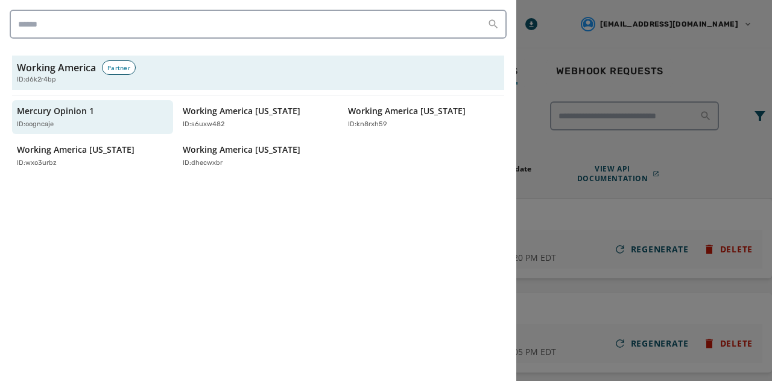
click at [542, 130] on div at bounding box center [386, 190] width 772 height 381
